Goal: Information Seeking & Learning: Learn about a topic

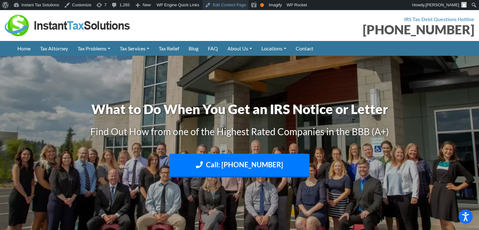
click at [221, 6] on link "Edit Content Page" at bounding box center [226, 5] width 46 height 10
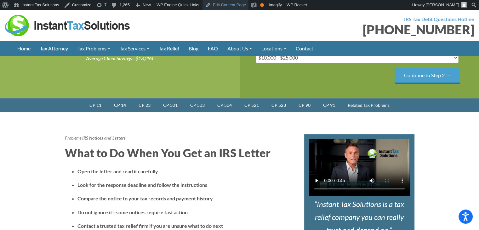
scroll to position [189, 0]
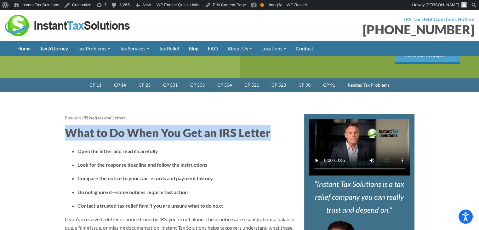
drag, startPoint x: 62, startPoint y: 129, endPoint x: 275, endPoint y: 136, distance: 213.0
click at [275, 136] on h2 "What to Do When You Get an IRS Letter" at bounding box center [180, 133] width 230 height 16
drag, startPoint x: 134, startPoint y: 132, endPoint x: 273, endPoint y: 135, distance: 139.6
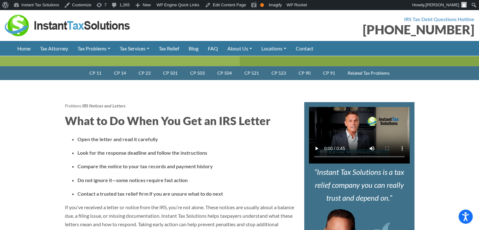
scroll to position [221, 0]
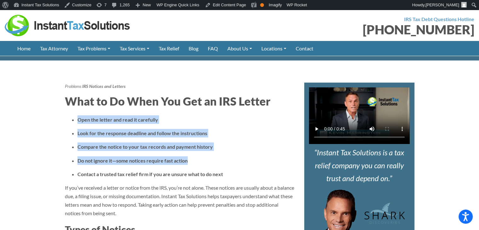
drag, startPoint x: 79, startPoint y: 116, endPoint x: 215, endPoint y: 159, distance: 143.0
click at [209, 157] on ul "Open the letter and read it carefully Look for the response deadline and follow…" at bounding box center [180, 146] width 230 height 63
click at [218, 162] on p "Do not ignore it—some notices require fast action" at bounding box center [185, 160] width 217 height 9
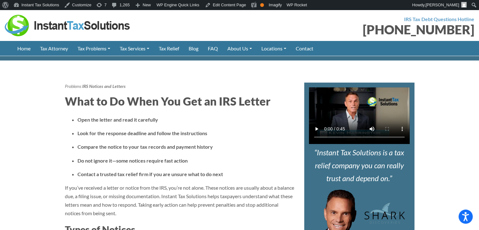
scroll to position [252, 0]
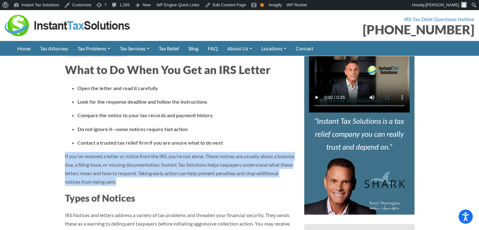
drag, startPoint x: 113, startPoint y: 169, endPoint x: 165, endPoint y: 179, distance: 53.6
click at [175, 180] on p "If you’ve received a letter or notice from the IRS, you’re not alone. These not…" at bounding box center [180, 169] width 230 height 34
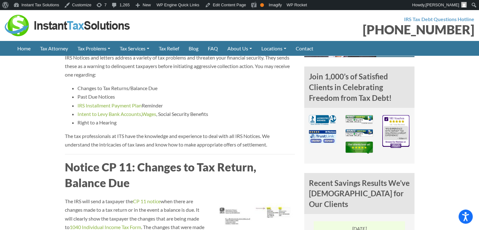
scroll to position [473, 0]
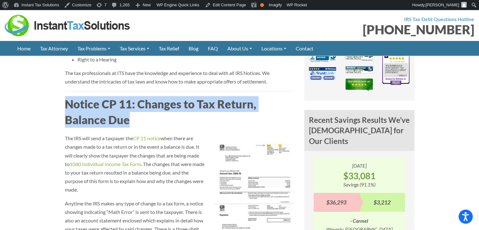
drag, startPoint x: 77, startPoint y: 106, endPoint x: 136, endPoint y: 122, distance: 61.2
click at [147, 117] on h2 "Notice CP 11: Changes to Tax Return, Balance Due" at bounding box center [180, 112] width 230 height 32
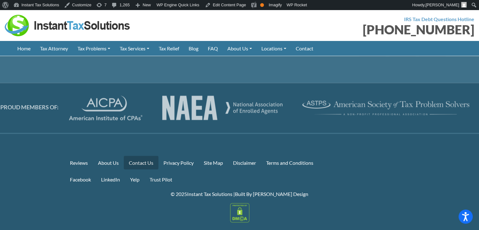
scroll to position [3862, 0]
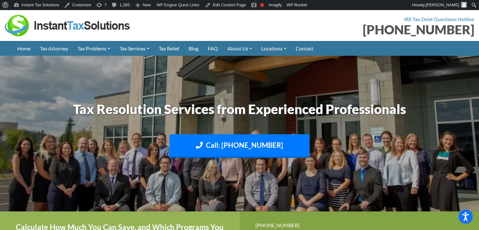
click at [303, 106] on h1 "Tax Resolution Services from Experienced Professionals" at bounding box center [240, 109] width 350 height 19
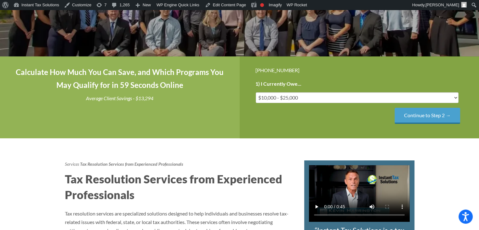
scroll to position [158, 0]
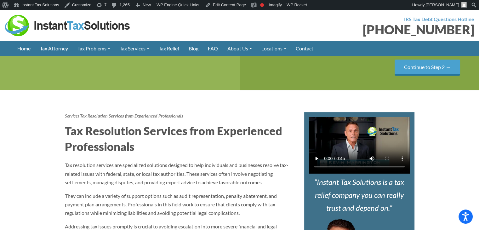
click at [81, 138] on h2 "Tax Resolution Services from Experienced Professionals" at bounding box center [180, 139] width 230 height 32
click at [126, 136] on h2 "Tax Resolution Services from Experienced Professionals" at bounding box center [180, 139] width 230 height 32
click at [238, 7] on link "Edit Content Page" at bounding box center [226, 5] width 46 height 10
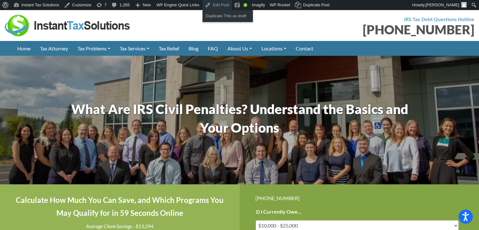
click at [221, 6] on link "Edit Post" at bounding box center [217, 5] width 29 height 10
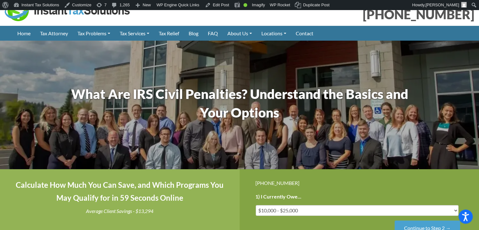
scroll to position [14, 0]
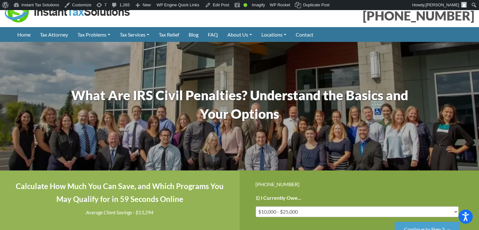
click at [300, 118] on h1 "What Are IRS Civil Penalties? Understand the Basics and Your Options" at bounding box center [240, 104] width 350 height 37
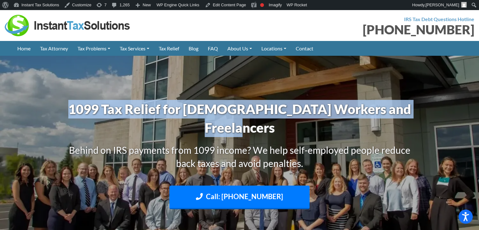
click at [224, 118] on h1 "1099 Tax Relief for Self-Employed Workers and Freelancers" at bounding box center [240, 118] width 350 height 37
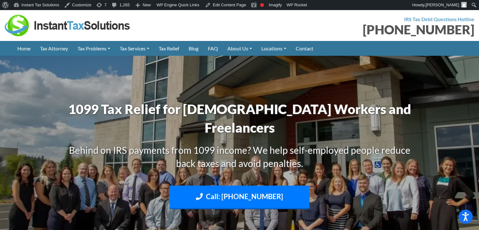
click at [117, 115] on h1 "1099 Tax Relief for Self-Employed Workers and Freelancers" at bounding box center [240, 118] width 350 height 37
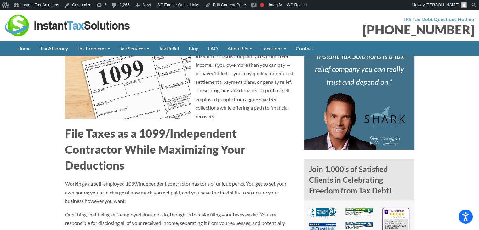
scroll to position [284, 0]
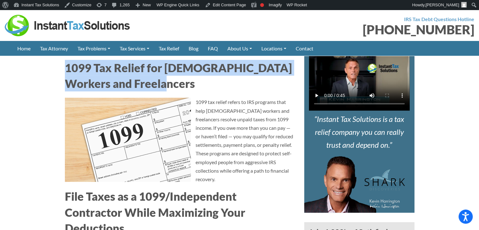
drag, startPoint x: 52, startPoint y: 60, endPoint x: 166, endPoint y: 83, distance: 116.9
click at [174, 83] on h2 "1099 Tax Relief for Self-Employed Workers and Freelancers" at bounding box center [180, 76] width 230 height 32
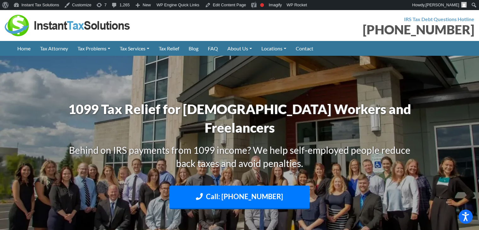
scroll to position [32, 0]
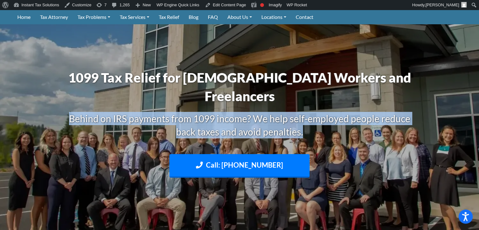
drag, startPoint x: 72, startPoint y: 119, endPoint x: 322, endPoint y: 131, distance: 250.7
click at [322, 131] on h3 "Behind on IRS payments from 1099 income? We help self-employed people reduce ba…" at bounding box center [240, 125] width 350 height 26
click at [311, 130] on h3 "Behind on IRS payments from 1099 income? We help self-employed people reduce ba…" at bounding box center [240, 125] width 350 height 26
